Goal: Find specific page/section: Find specific page/section

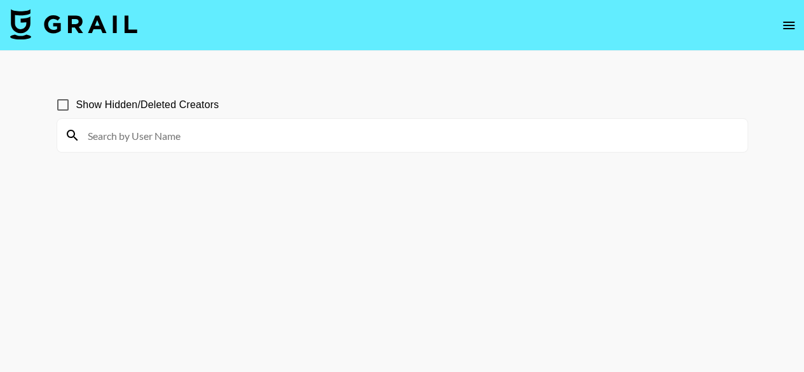
click at [194, 139] on input at bounding box center [410, 135] width 660 height 20
click at [250, 126] on input at bounding box center [410, 135] width 660 height 20
type input "[PERSON_NAME]"
click at [191, 138] on input "[PERSON_NAME]" at bounding box center [410, 135] width 660 height 20
click at [192, 138] on input "[PERSON_NAME]" at bounding box center [410, 135] width 660 height 20
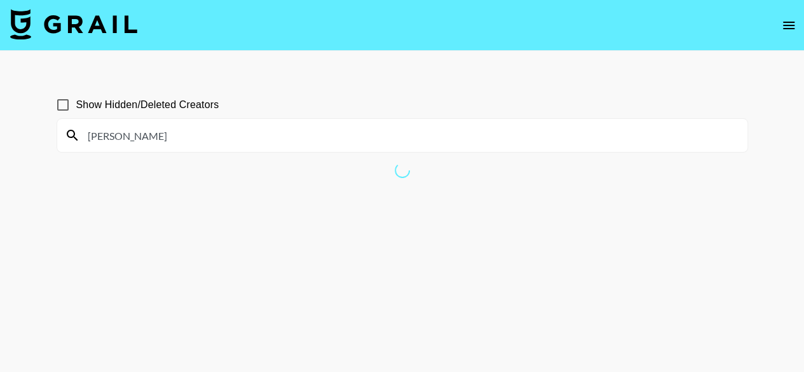
click at [192, 138] on input "[PERSON_NAME]" at bounding box center [410, 135] width 660 height 20
click at [221, 123] on div "[PERSON_NAME]" at bounding box center [402, 135] width 690 height 33
click at [203, 137] on input "[PERSON_NAME]" at bounding box center [410, 135] width 660 height 20
click at [191, 137] on input at bounding box center [410, 135] width 660 height 20
type input "aquisan"
